Goal: Check status: Check status

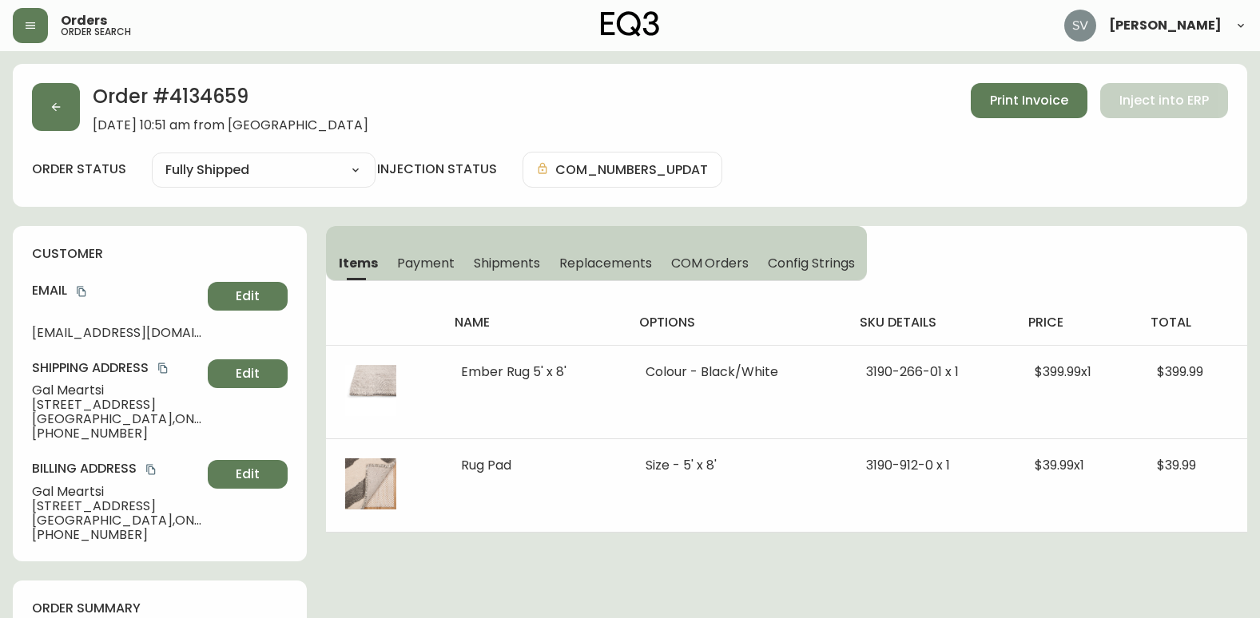
select select "FULLY_SHIPPED"
click at [61, 116] on button "button" at bounding box center [56, 107] width 48 height 48
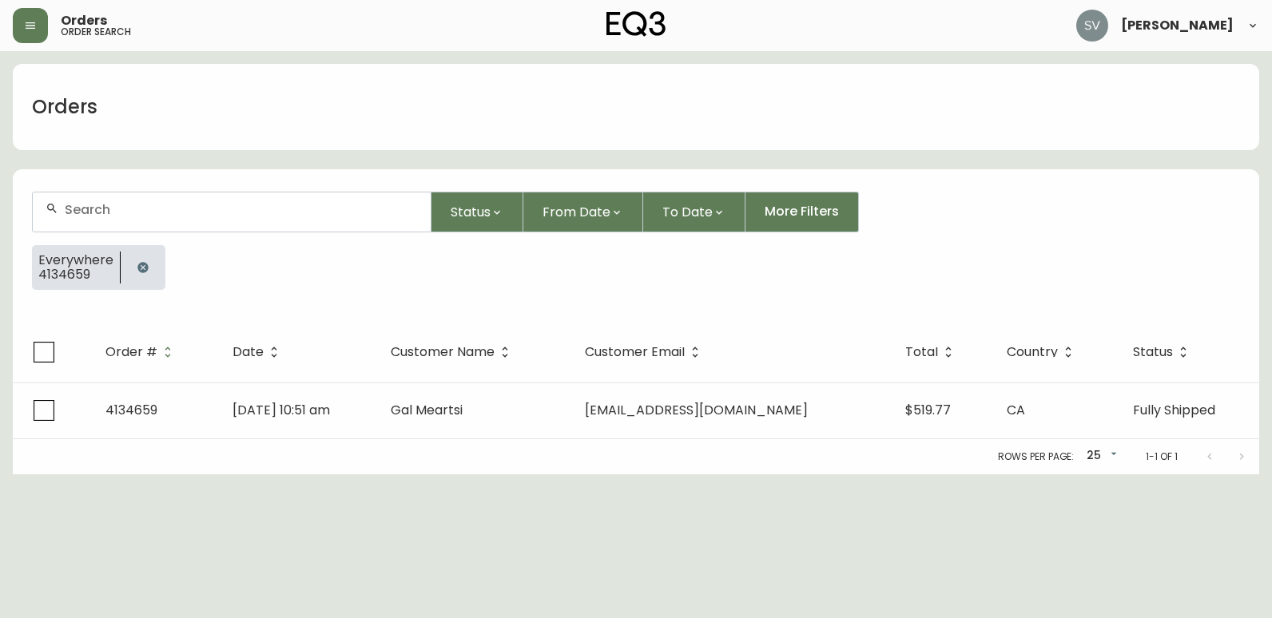
click at [251, 224] on div at bounding box center [232, 212] width 398 height 39
click at [144, 264] on icon "button" at bounding box center [142, 267] width 10 height 10
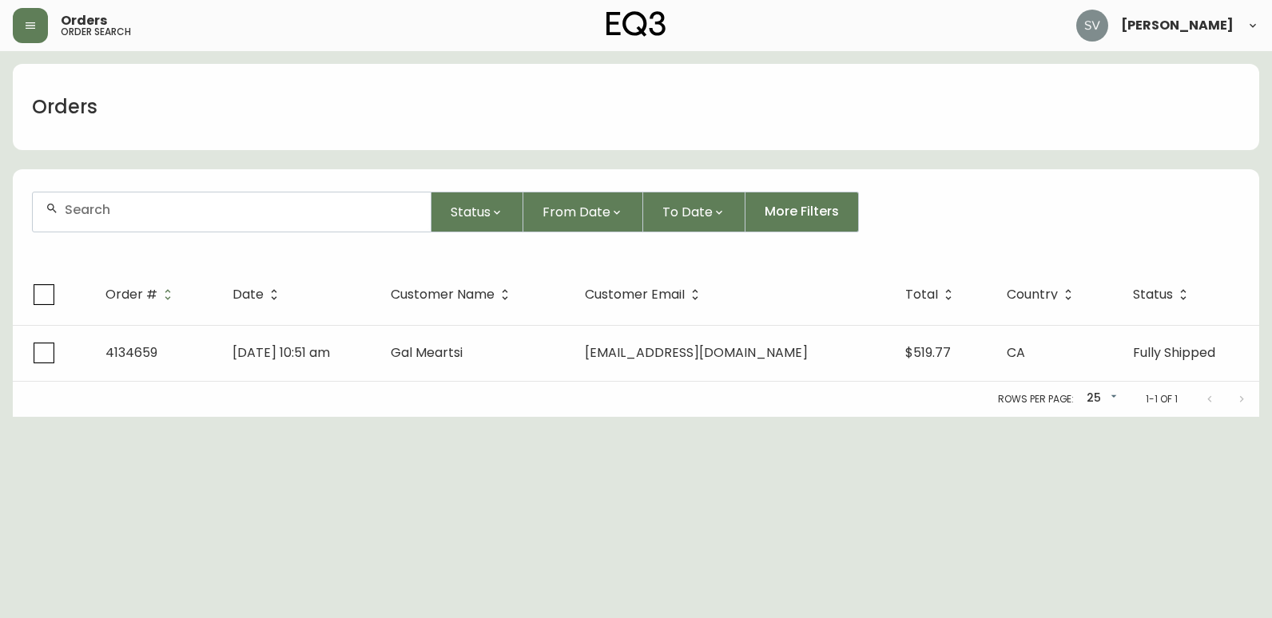
click at [165, 216] on input "text" at bounding box center [241, 209] width 353 height 15
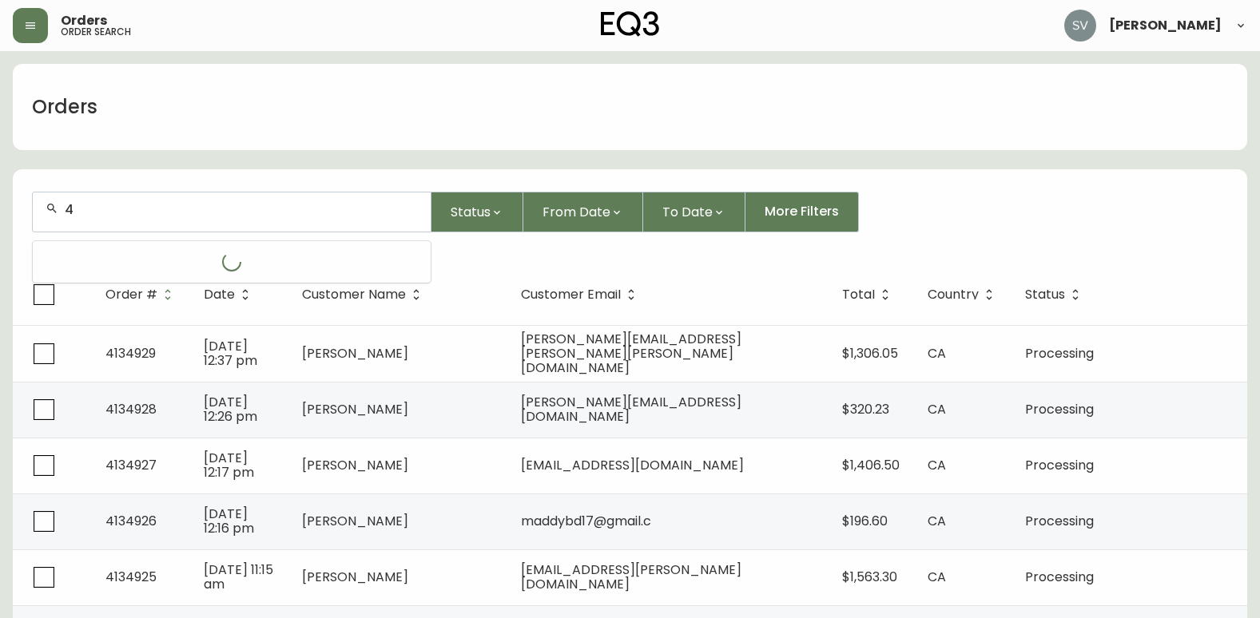
paste input "134195"
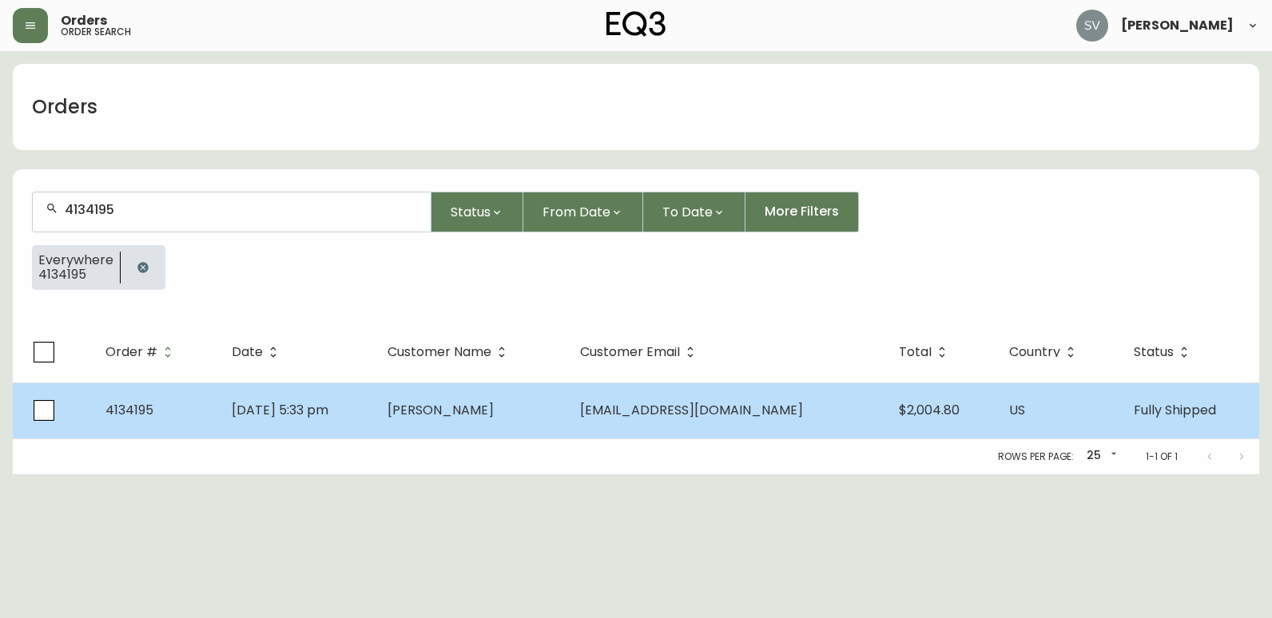
type input "4134195"
click at [448, 388] on td "[PERSON_NAME]" at bounding box center [471, 411] width 193 height 56
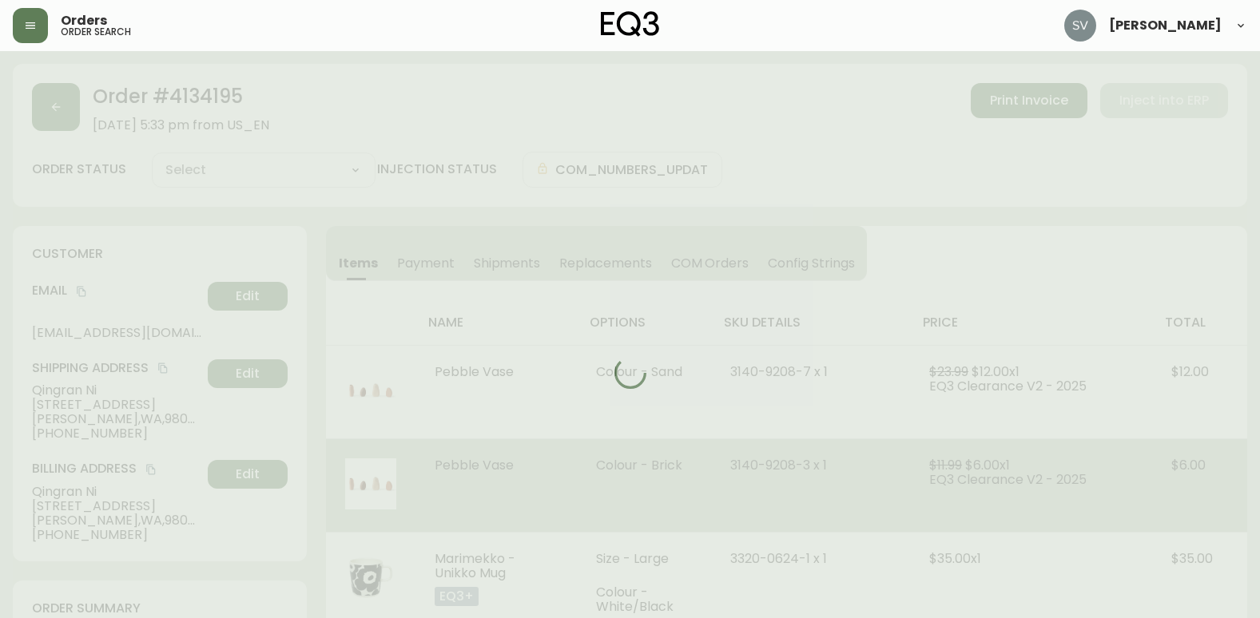
type input "Fully Shipped"
select select "FULLY_SHIPPED"
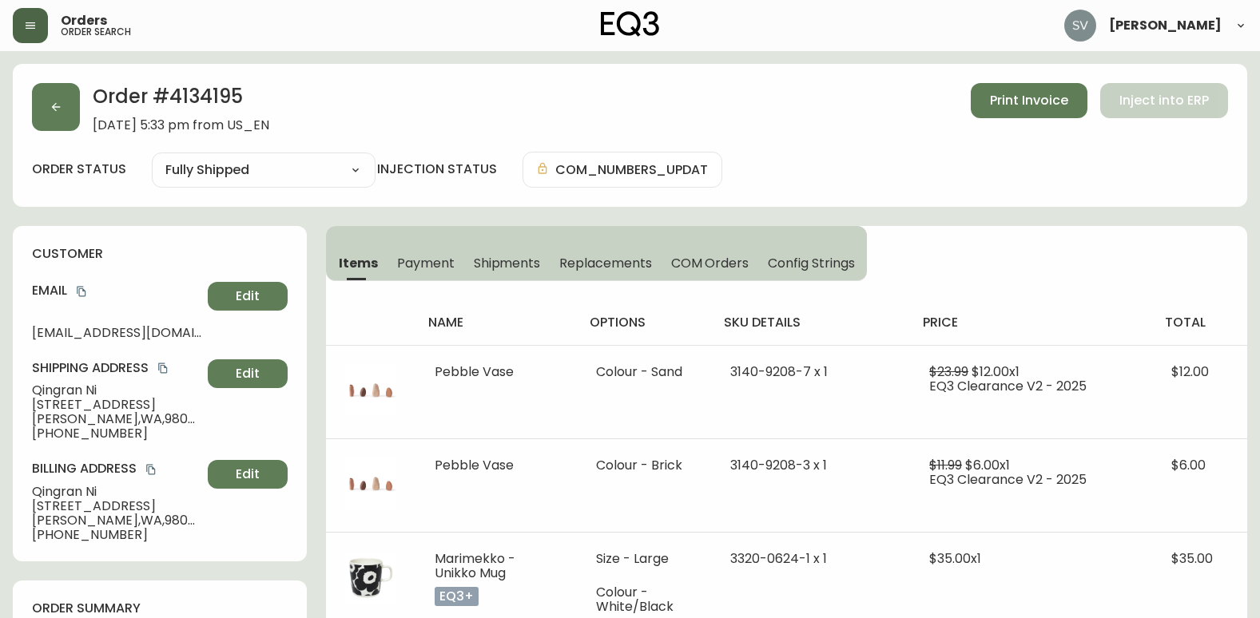
drag, startPoint x: 6, startPoint y: 23, endPoint x: 22, endPoint y: 22, distance: 16.8
click at [10, 23] on header "Orders order search [PERSON_NAME]" at bounding box center [630, 25] width 1260 height 51
click at [30, 22] on icon "button" at bounding box center [31, 25] width 10 height 6
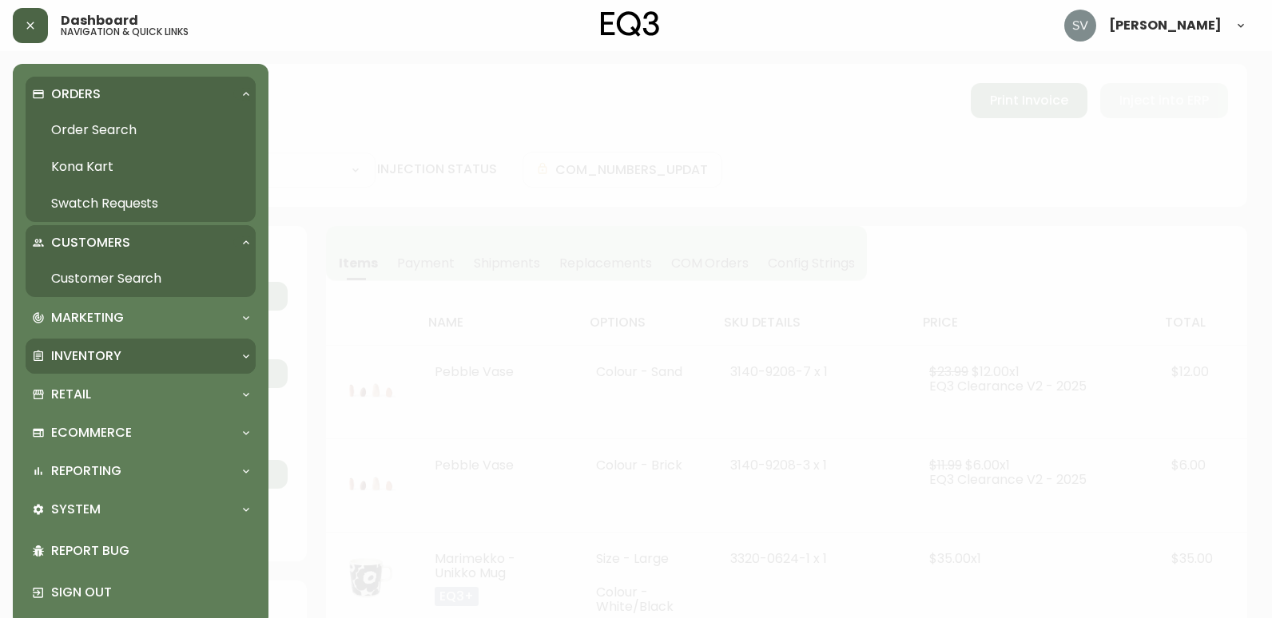
click at [156, 344] on div "Inventory" at bounding box center [141, 356] width 230 height 35
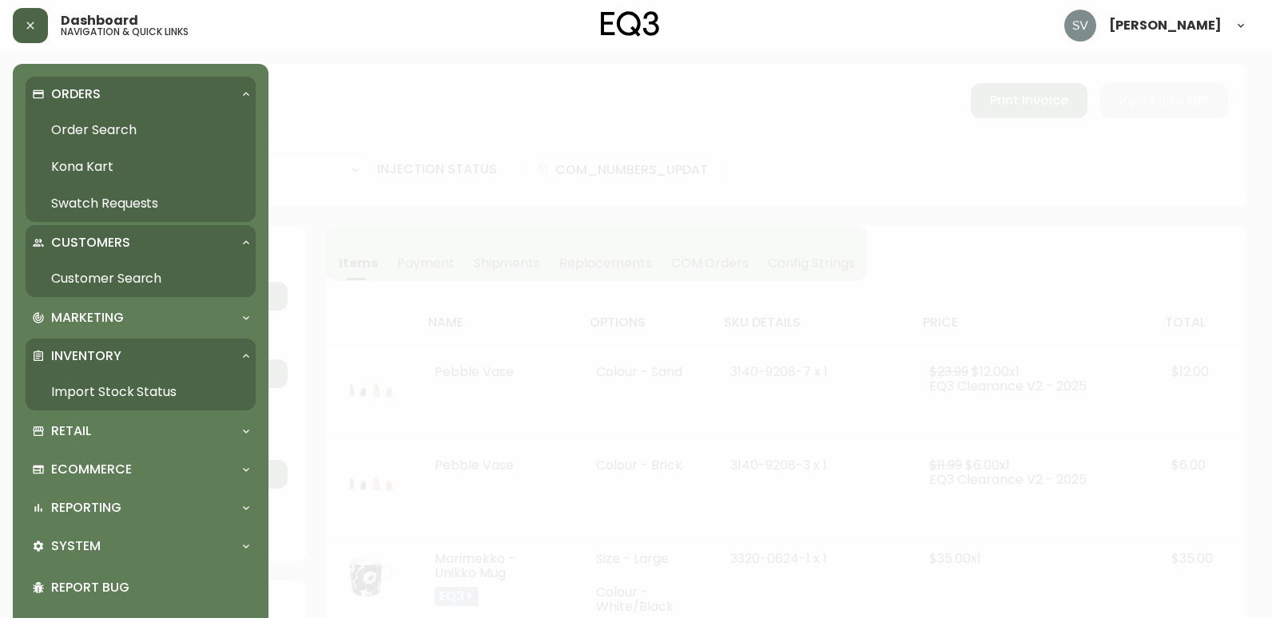
click at [126, 392] on link "Import Stock Status" at bounding box center [141, 392] width 230 height 37
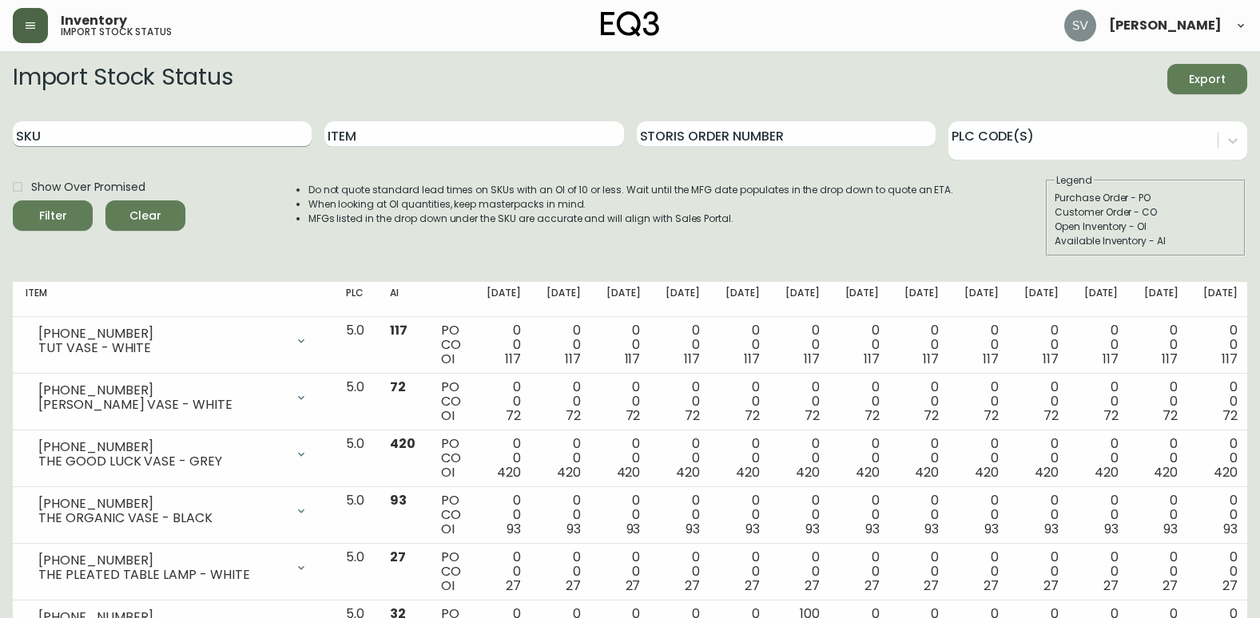
click at [213, 132] on input "SKU" at bounding box center [162, 134] width 299 height 26
paste input "[PHONE_NUMBER]"
type input "[PHONE_NUMBER]"
click at [13, 201] on button "Filter" at bounding box center [53, 216] width 80 height 30
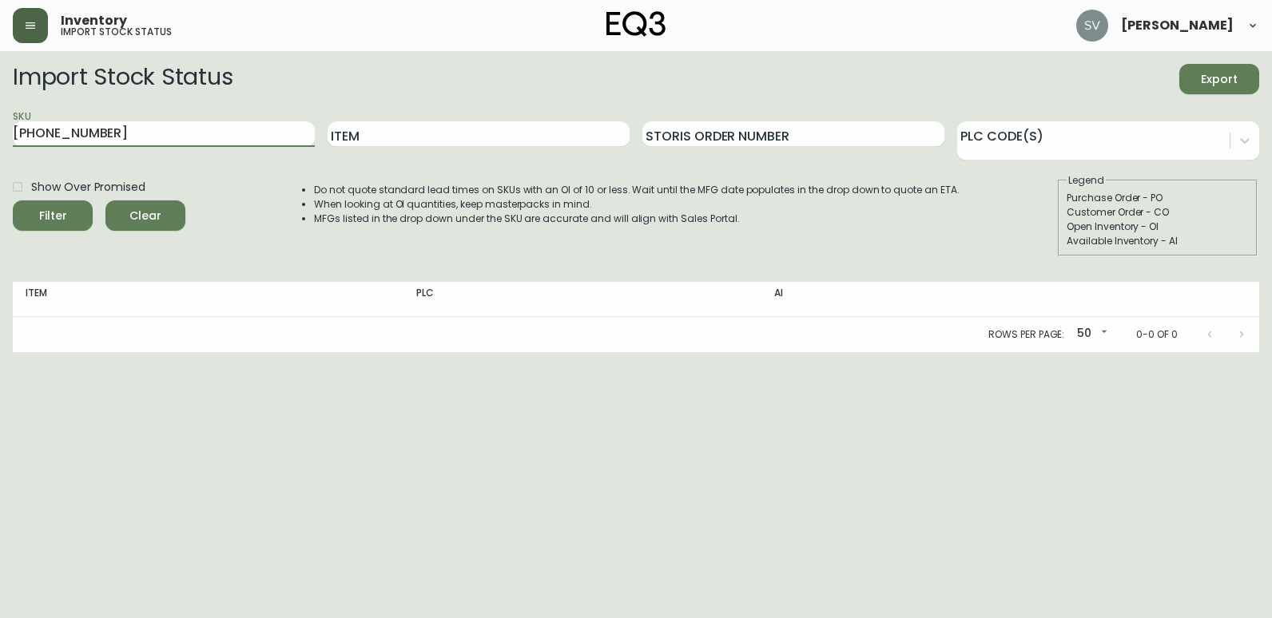
click at [155, 208] on span "Clear" at bounding box center [145, 216] width 54 height 20
